Goal: Contribute content: Add original content to the website for others to see

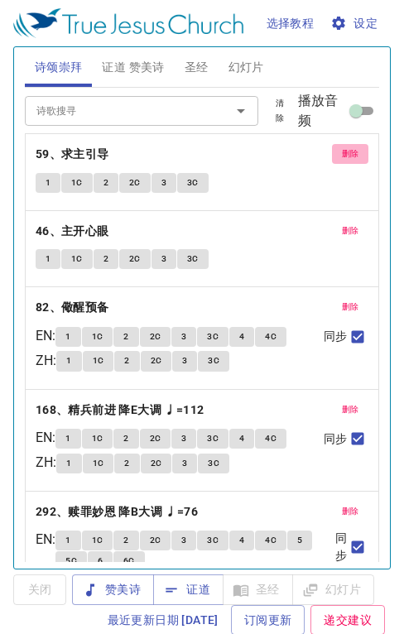
click at [342, 152] on span "删除" at bounding box center [350, 154] width 17 height 15
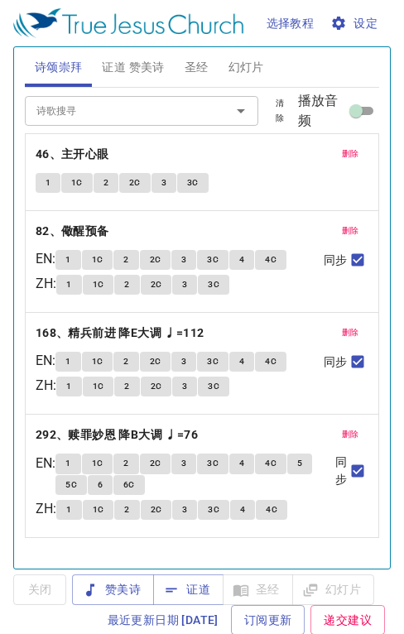
click at [342, 152] on span "删除" at bounding box center [350, 154] width 17 height 15
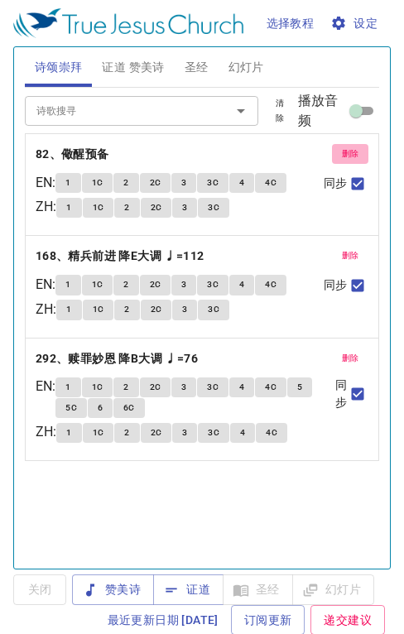
click at [342, 152] on span "删除" at bounding box center [350, 154] width 17 height 15
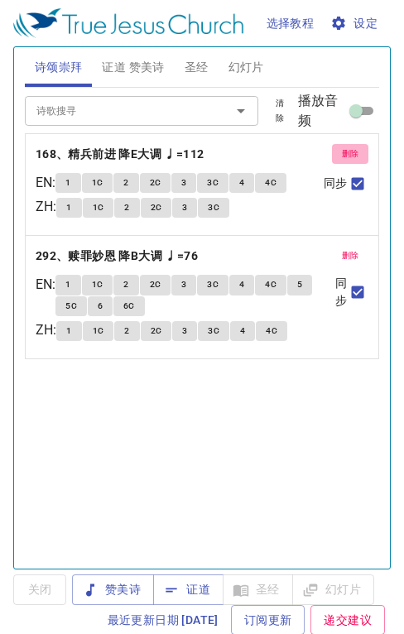
click at [342, 152] on span "删除" at bounding box center [350, 154] width 17 height 15
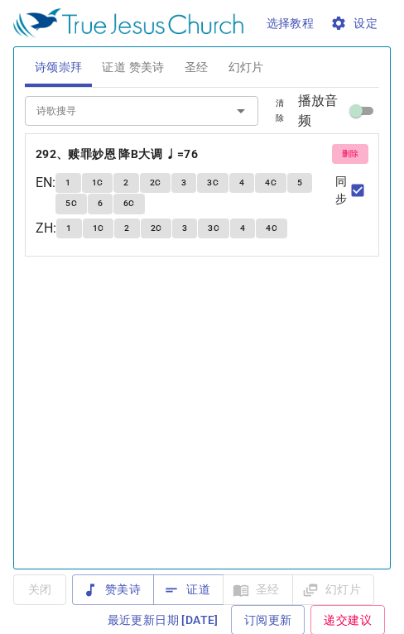
click at [342, 152] on span "删除" at bounding box center [350, 154] width 17 height 15
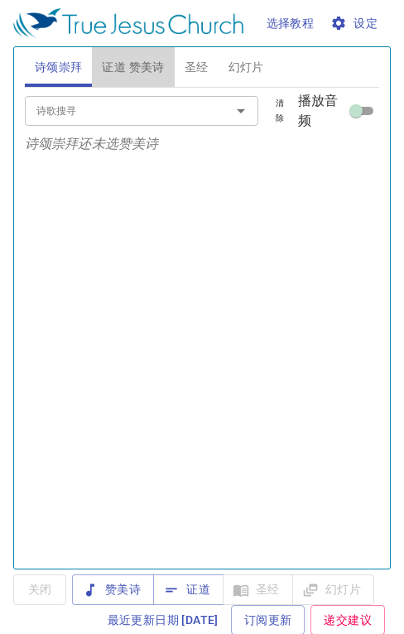
click at [147, 58] on span "证道 赞美诗" at bounding box center [133, 67] width 62 height 21
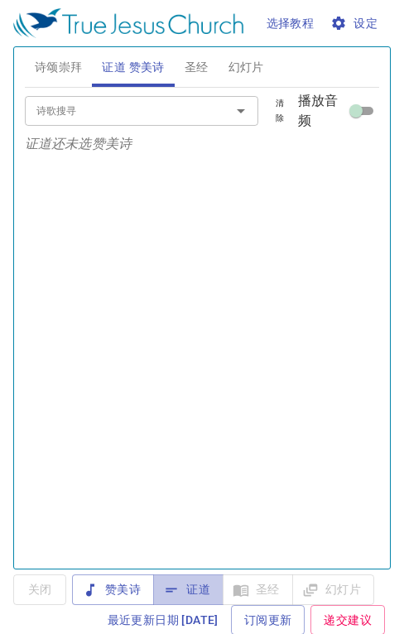
click at [200, 590] on span "证道" at bounding box center [188, 590] width 44 height 21
click at [62, 65] on span "诗颂崇拜" at bounding box center [59, 67] width 48 height 21
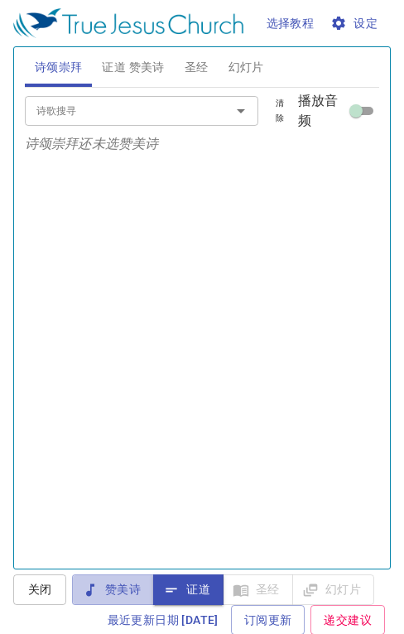
click at [104, 592] on span "赞美诗" at bounding box center [112, 590] width 55 height 21
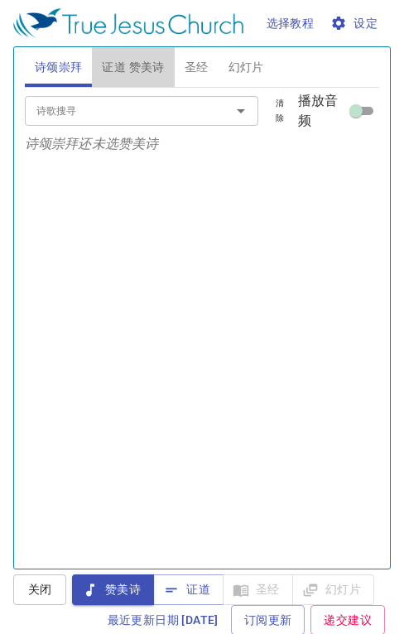
click at [151, 70] on span "证道 赞美诗" at bounding box center [133, 67] width 62 height 21
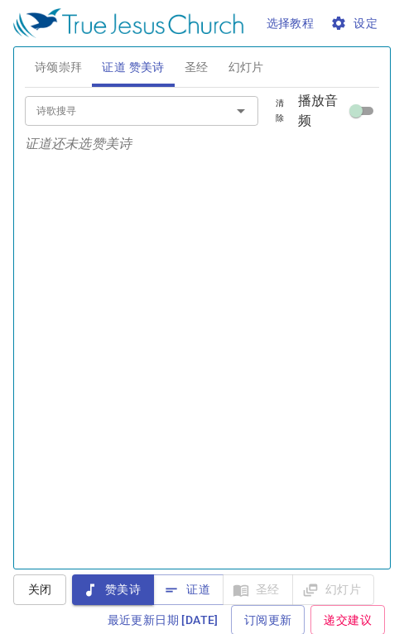
click at [193, 583] on span "证道" at bounding box center [188, 590] width 44 height 21
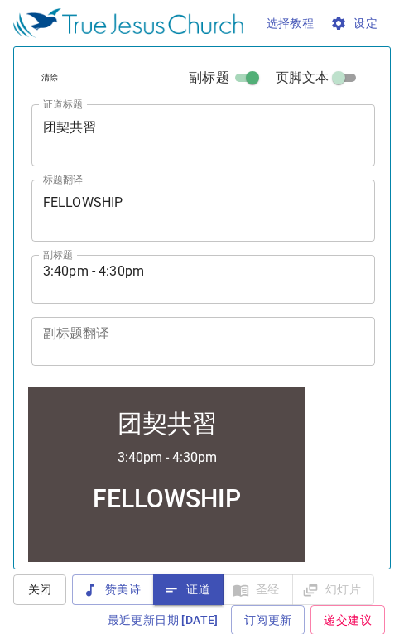
scroll to position [386, 0]
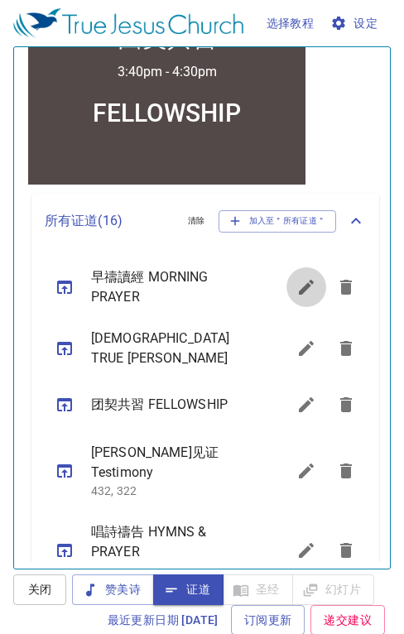
click at [299, 291] on icon "sermon lineup list" at bounding box center [306, 287] width 15 height 15
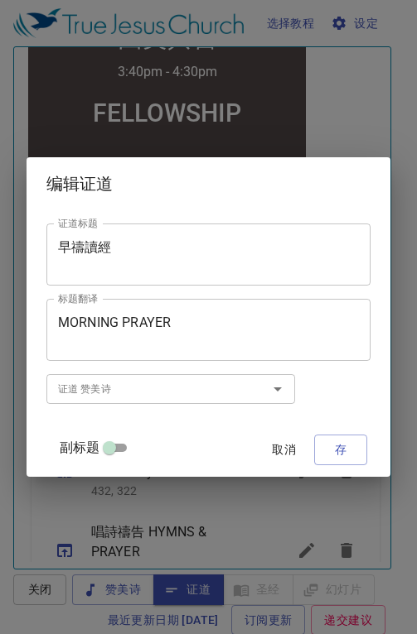
click at [118, 445] on input "副标题" at bounding box center [109, 451] width 60 height 20
checkbox input "true"
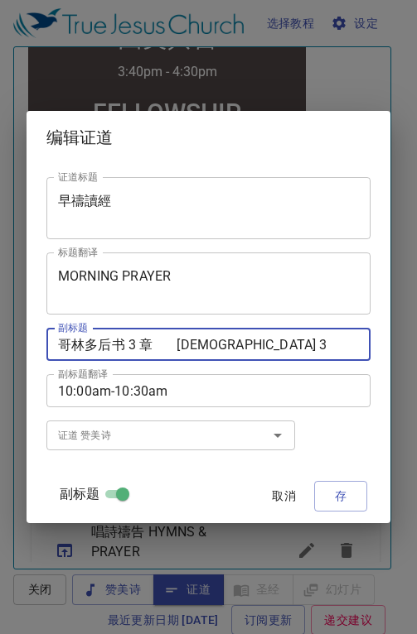
click at [308, 344] on textarea "哥林多后书 3 章 [DEMOGRAPHIC_DATA] 3" at bounding box center [208, 345] width 301 height 16
click at [323, 348] on textarea "哥林多后书 3 章 [DEMOGRAPHIC_DATA] 3" at bounding box center [208, 345] width 301 height 16
type textarea "哥林多后书 4 章 [DEMOGRAPHIC_DATA] 4"
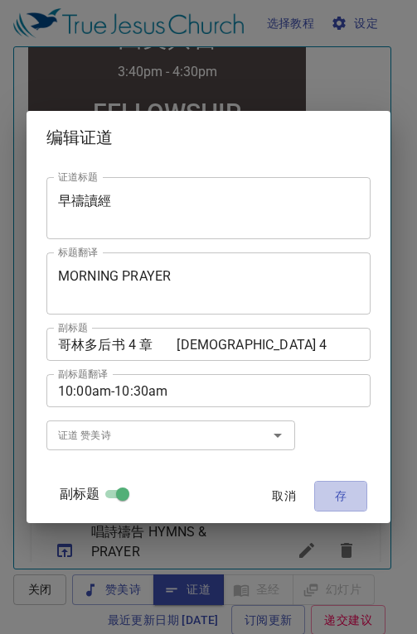
click at [333, 497] on span "存" at bounding box center [340, 496] width 26 height 21
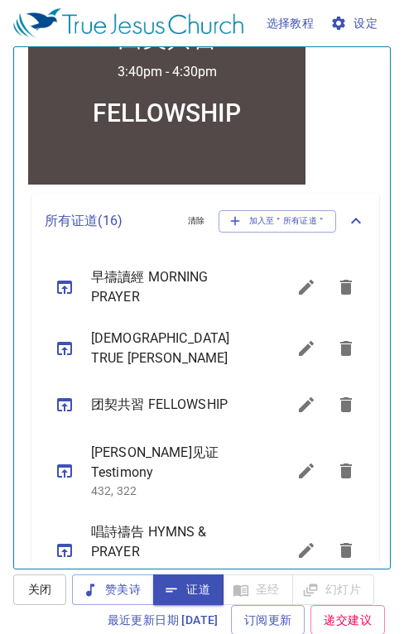
click at [70, 292] on icon "sermon lineup list" at bounding box center [64, 287] width 15 height 13
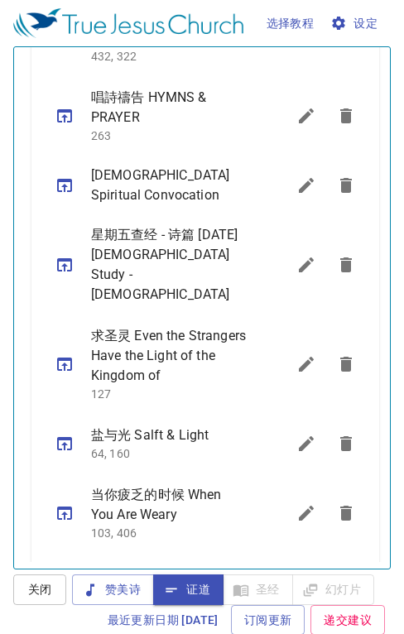
scroll to position [854, 0]
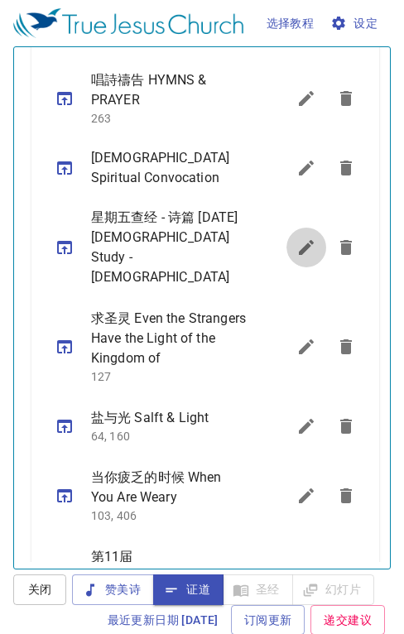
click at [192, 58] on icon "sermon lineup list" at bounding box center [142, 41] width 99 height 34
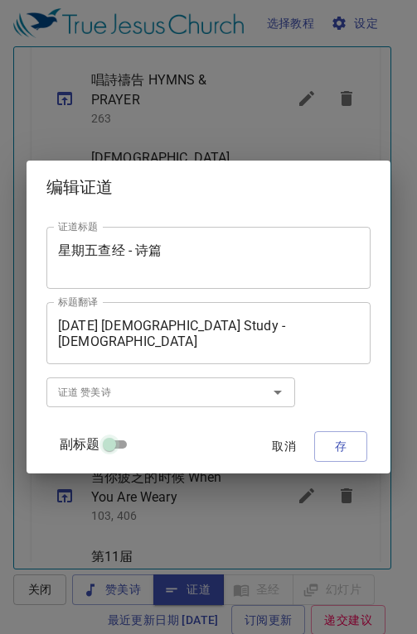
click at [113, 446] on input "副标题" at bounding box center [109, 448] width 60 height 20
checkbox input "true"
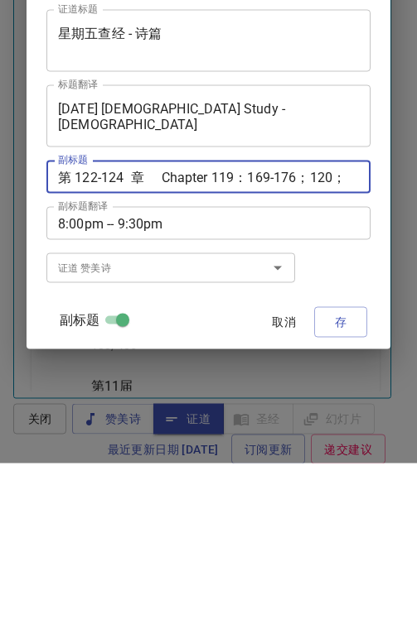
click at [308, 349] on textarea "第 122-124 章 Chapter 119：169-176；120；121" at bounding box center [208, 348] width 301 height 16
click at [291, 346] on textarea "第 122-124 章 Chapter 11120；121" at bounding box center [208, 348] width 301 height 16
type textarea "第 122-124 章 Chapter 122-124"
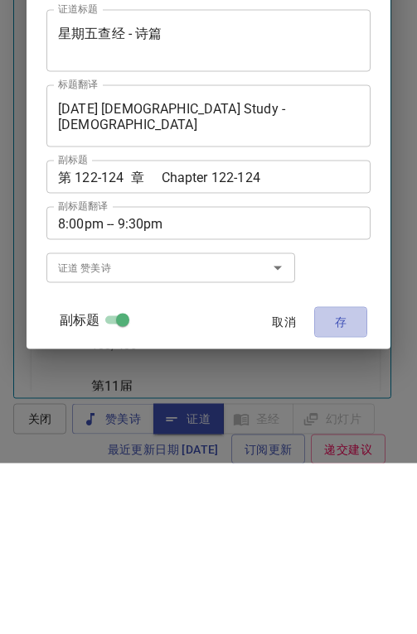
click at [333, 320] on div "证道标题 星期五查经 - 诗篇 证道标题 标题翻译 [DATE] [DEMOGRAPHIC_DATA] Study - Psalms 标题翻译 副标题 第 1…" at bounding box center [208, 343] width 324 height 339
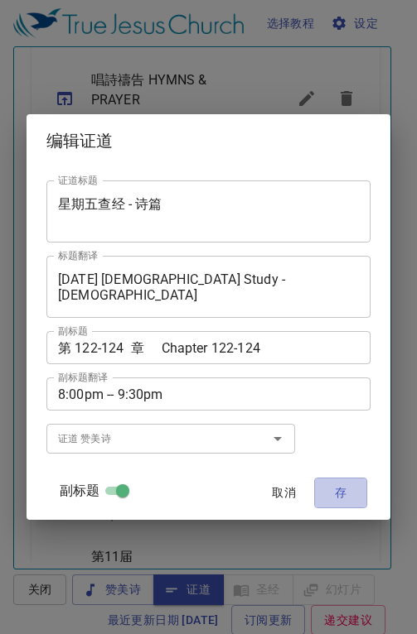
click at [349, 494] on span "存" at bounding box center [340, 493] width 26 height 21
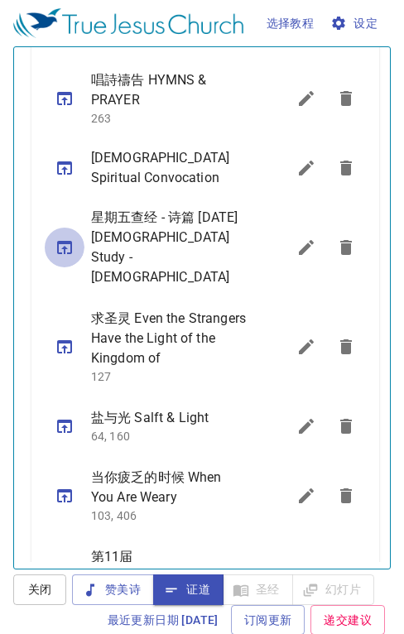
click at [60, 238] on icon "sermon lineup list" at bounding box center [65, 248] width 20 height 20
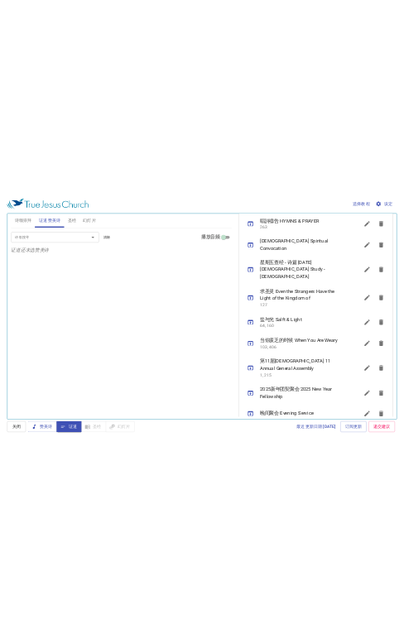
scroll to position [0, 0]
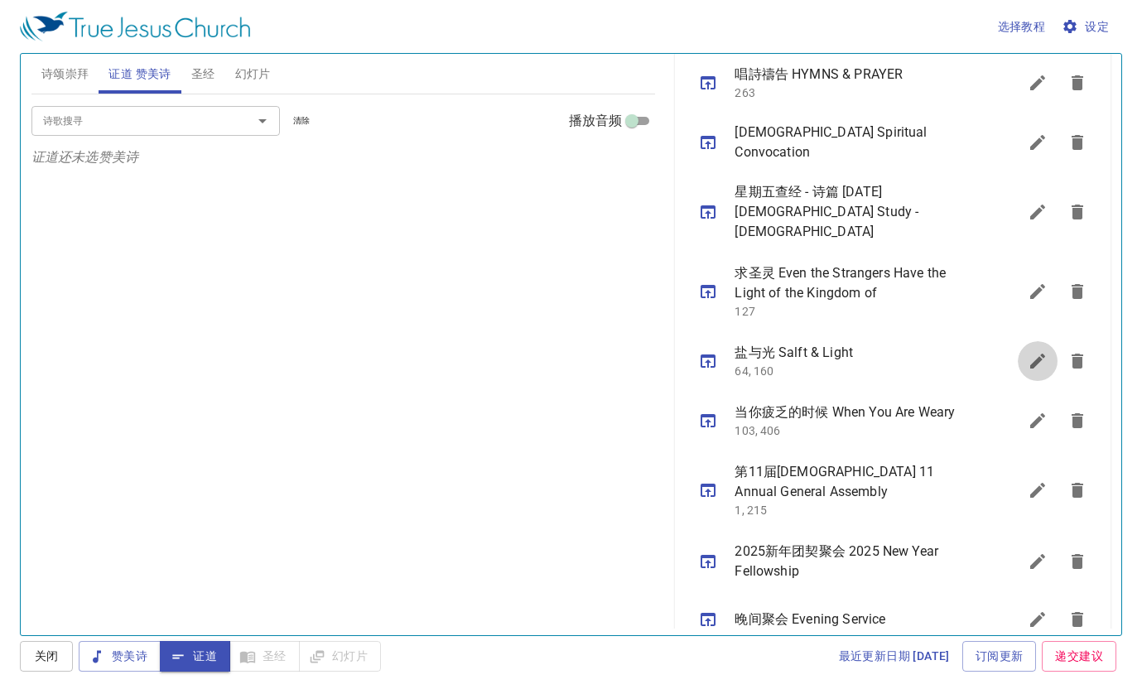
click at [403, 351] on icon "sermon lineup list" at bounding box center [1038, 361] width 20 height 20
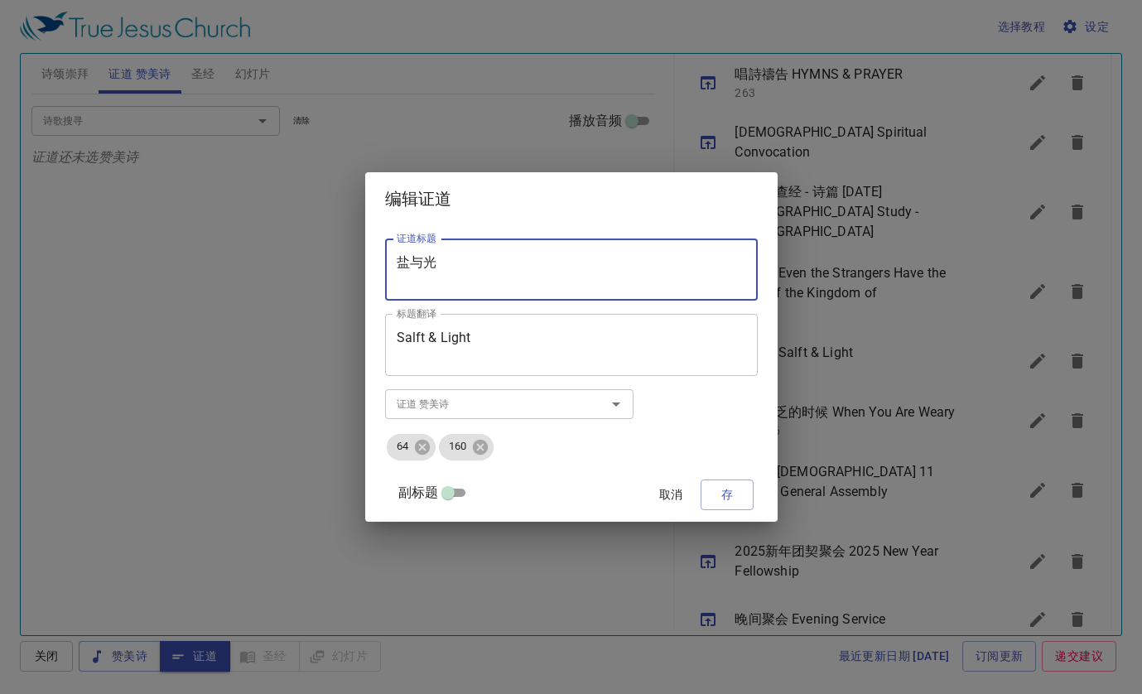
drag, startPoint x: 470, startPoint y: 260, endPoint x: 407, endPoint y: 253, distance: 63.3
click at [397, 255] on div "证道标题 盐与光 证道标题 标题翻译 Salft & Light 标题翻译 副标题 副标题 副标题翻译 副标题翻译 证道 赞美诗 证道 赞美诗 64 160 …" at bounding box center [571, 373] width 412 height 296
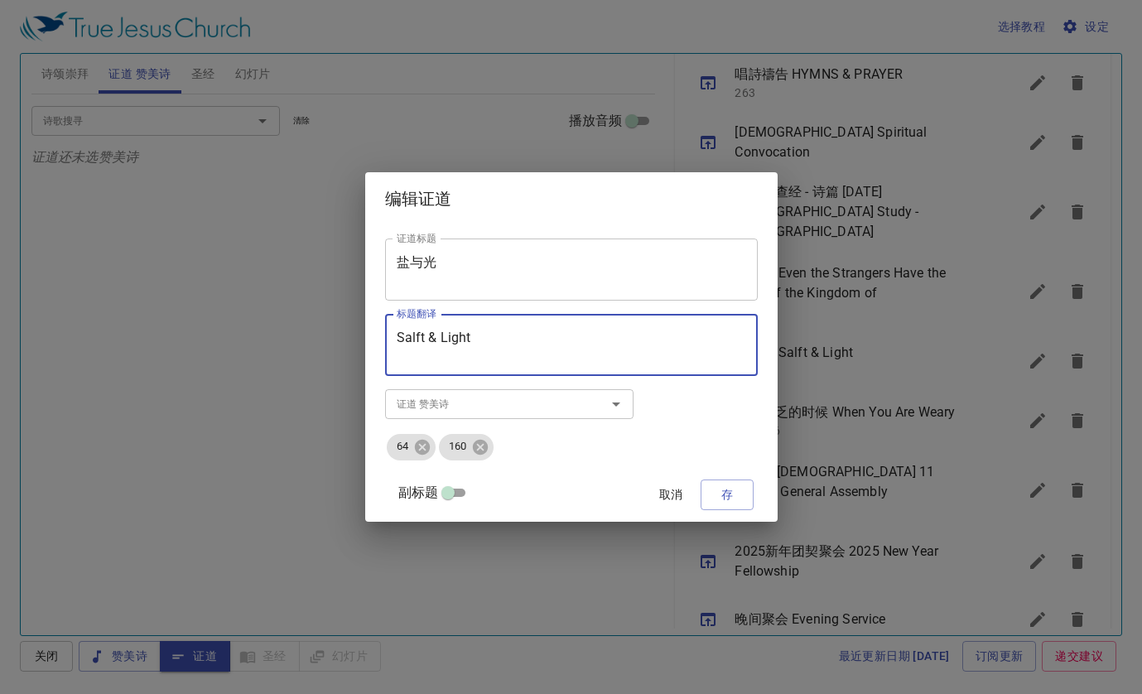
drag, startPoint x: 489, startPoint y: 334, endPoint x: 394, endPoint y: 335, distance: 94.4
click at [394, 335] on div "证道标题 盐与光 证道标题 标题翻译 Salft & Light 标题翻译 副标题 副标题 副标题翻译 副标题翻译 证道 赞美诗 证道 赞美诗 64 160 …" at bounding box center [571, 373] width 412 height 296
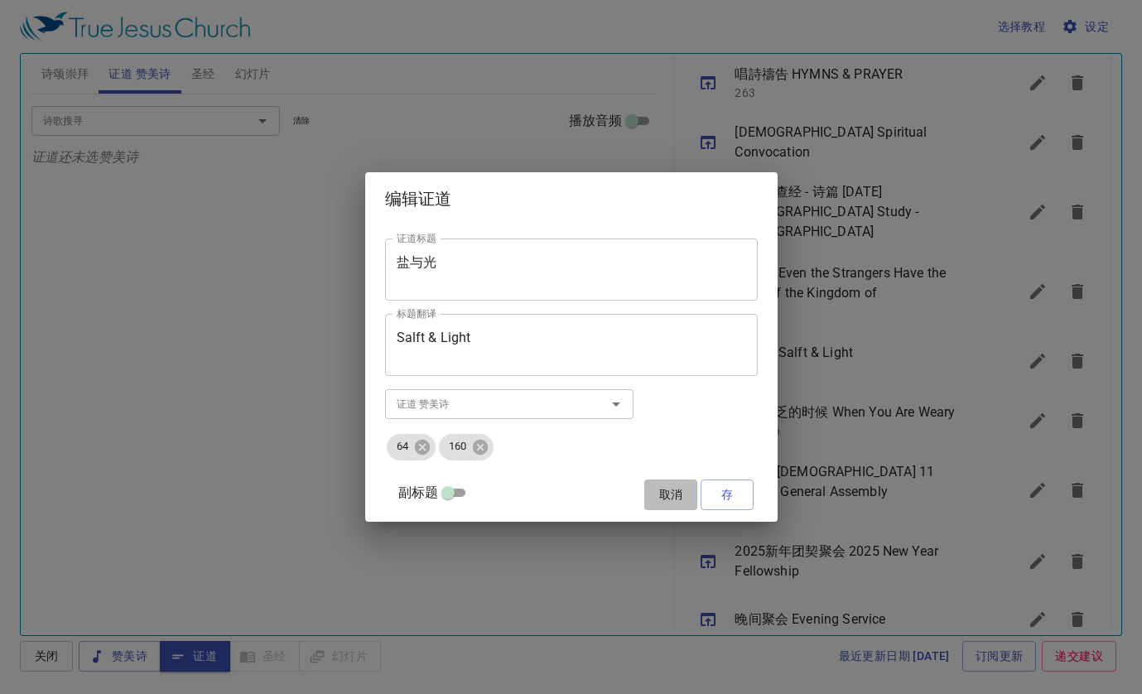
click at [403, 500] on span "取消" at bounding box center [671, 494] width 40 height 21
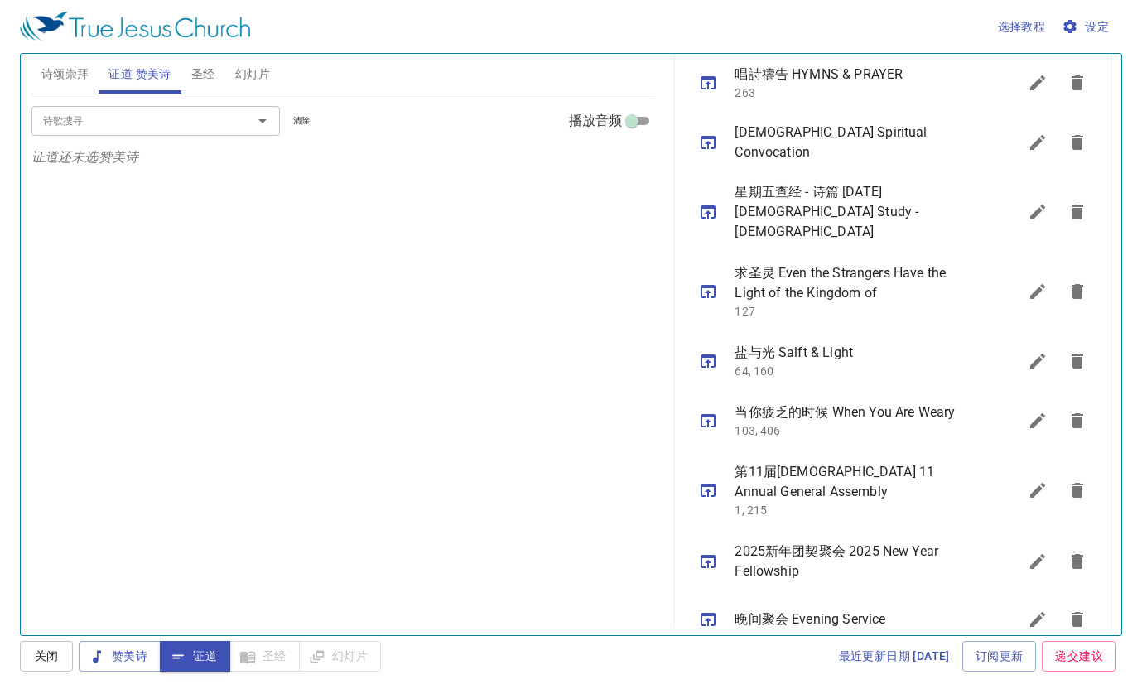
click at [0, 0] on icon "sermon lineup list" at bounding box center [0, 0] width 0 height 0
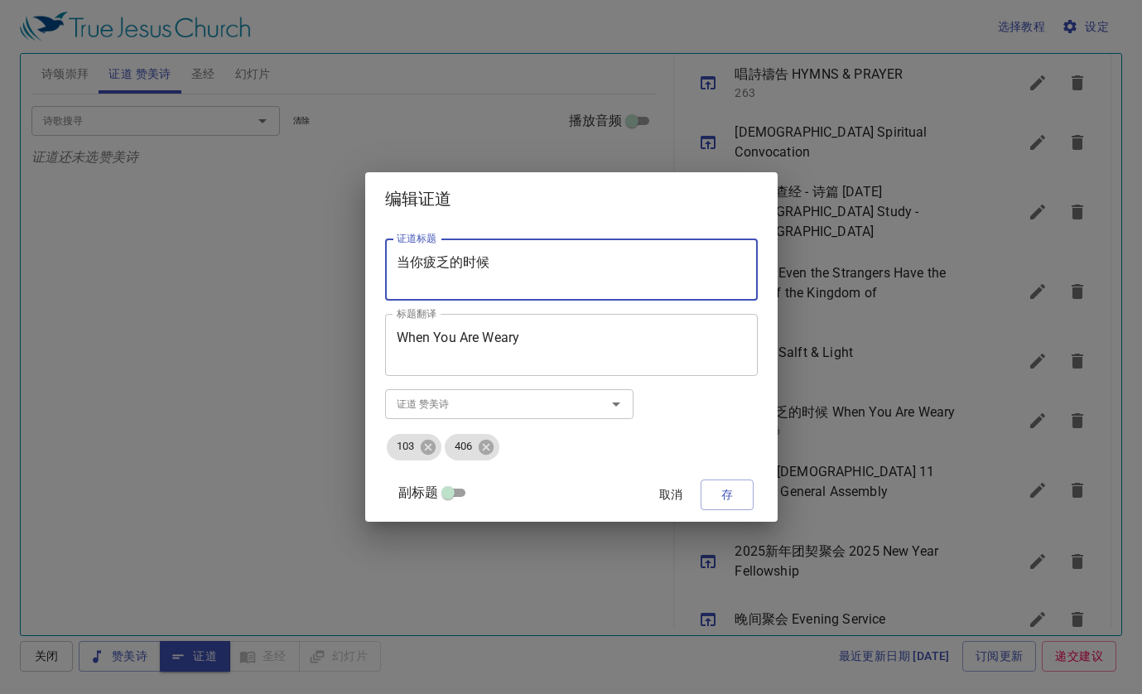
drag, startPoint x: 526, startPoint y: 263, endPoint x: 421, endPoint y: 270, distance: 105.4
click at [403, 270] on textarea "当你疲乏的时候" at bounding box center [571, 269] width 349 height 31
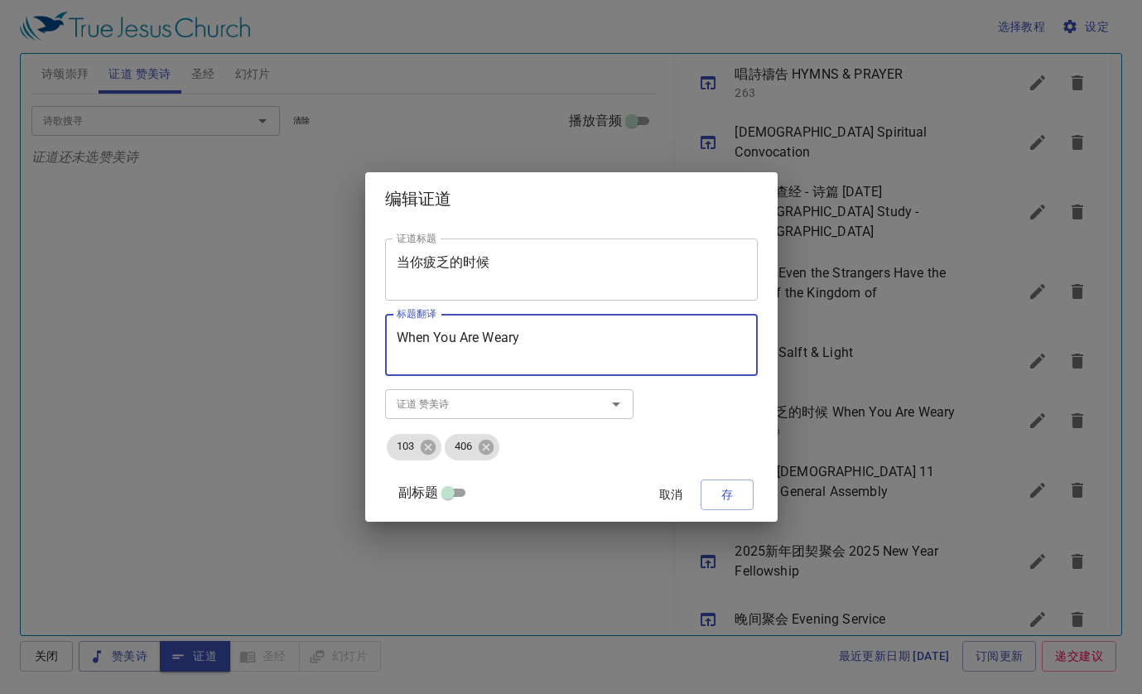
drag, startPoint x: 547, startPoint y: 355, endPoint x: 418, endPoint y: 350, distance: 128.5
click at [403, 350] on textarea "When You Are Weary" at bounding box center [571, 345] width 349 height 31
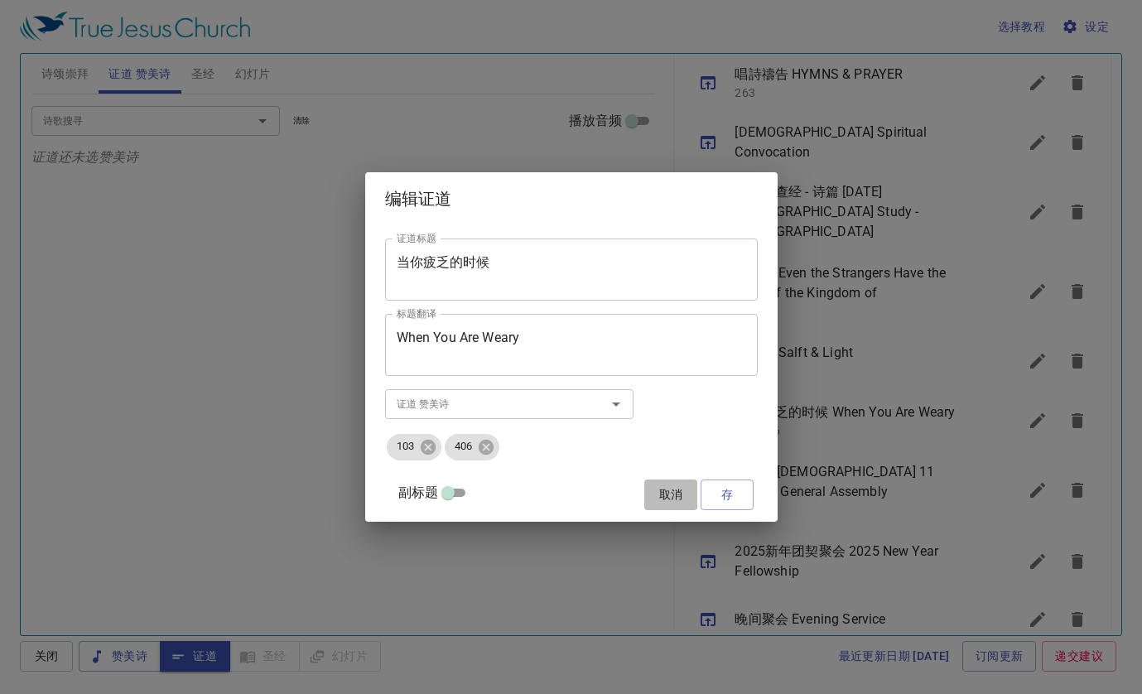
click at [403, 495] on span "取消" at bounding box center [671, 494] width 40 height 21
